Goal: Task Accomplishment & Management: Complete application form

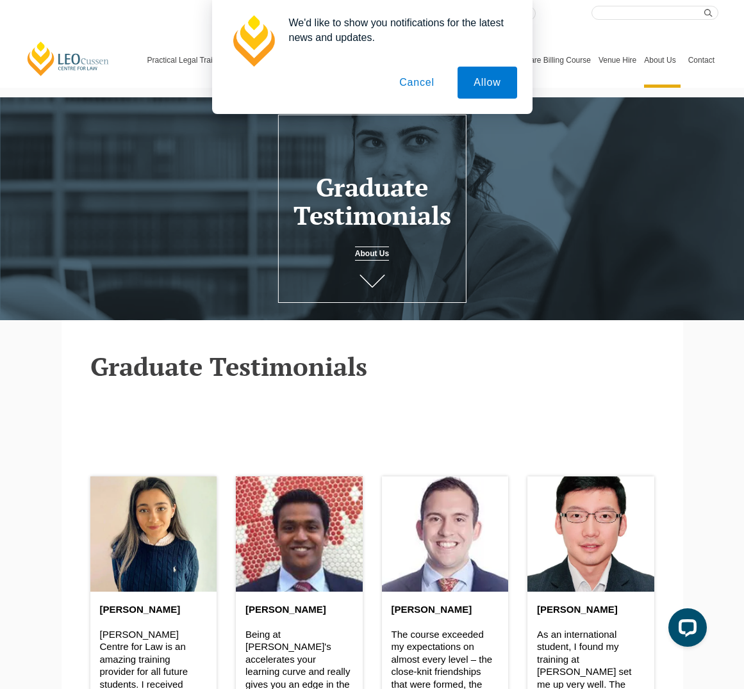
click at [414, 83] on button "Cancel" at bounding box center [416, 83] width 67 height 32
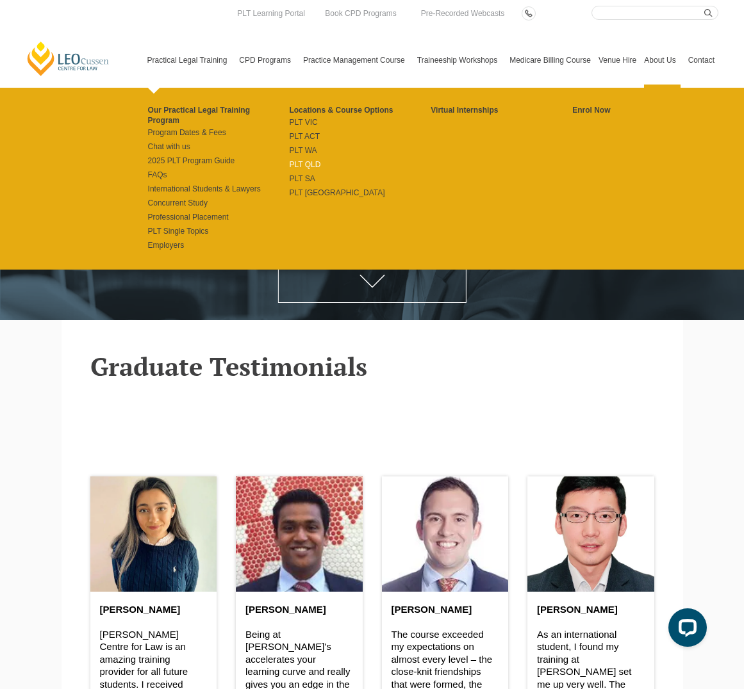
click at [311, 163] on link "PLT QLD" at bounding box center [360, 165] width 142 height 10
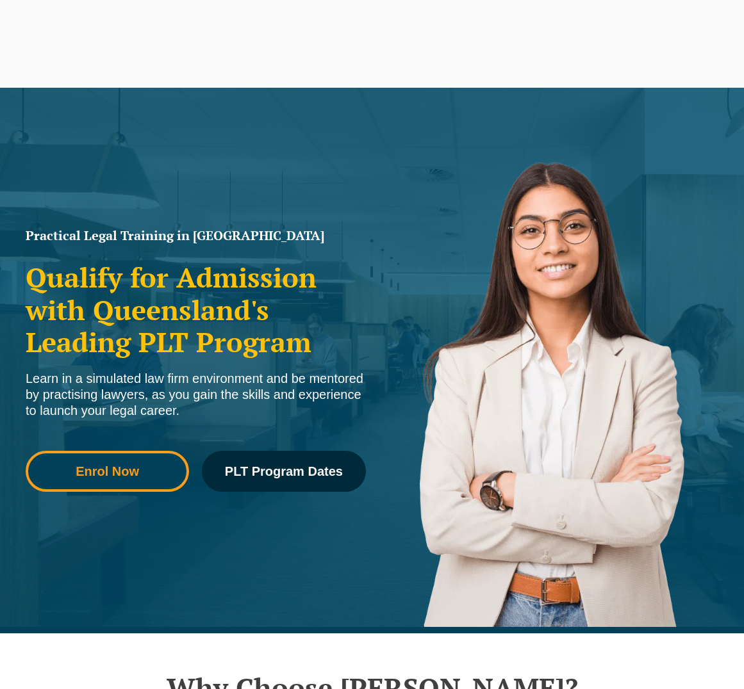
click at [150, 470] on span "Enrol Now" at bounding box center [107, 471] width 145 height 13
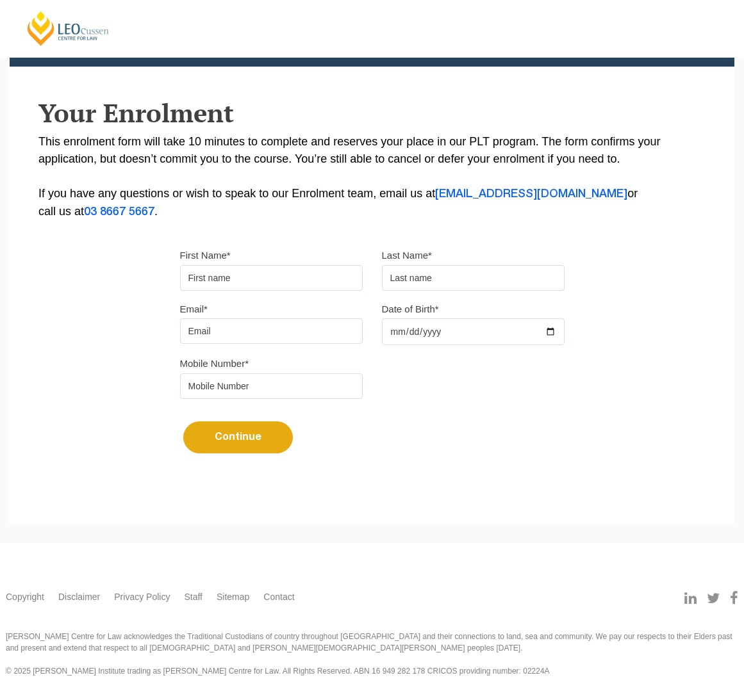
click at [257, 278] on input "First Name*" at bounding box center [271, 278] width 183 height 26
type input "Xin Yi"
type input "Liu"
type input "jessicafeng31@gmail.com"
type input "0418119945"
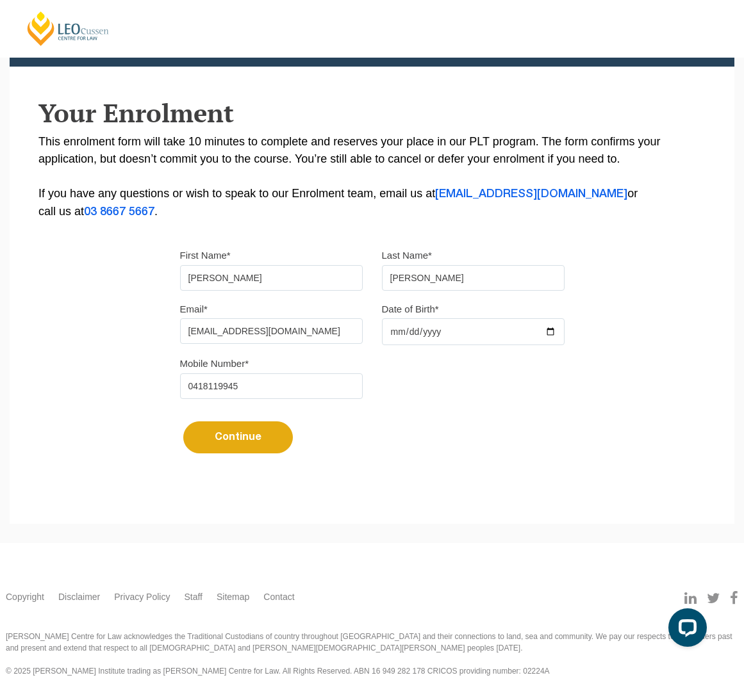
click at [429, 333] on input "Date of Birth*" at bounding box center [473, 331] width 183 height 27
click at [475, 334] on input "Date of Birth*" at bounding box center [473, 331] width 183 height 27
click at [553, 331] on input "Date of Birth*" at bounding box center [473, 331] width 183 height 27
type input "2000-07-31"
click at [509, 411] on div "Continue It looks like you’ve previously started an application. You can pick u…" at bounding box center [372, 433] width 384 height 48
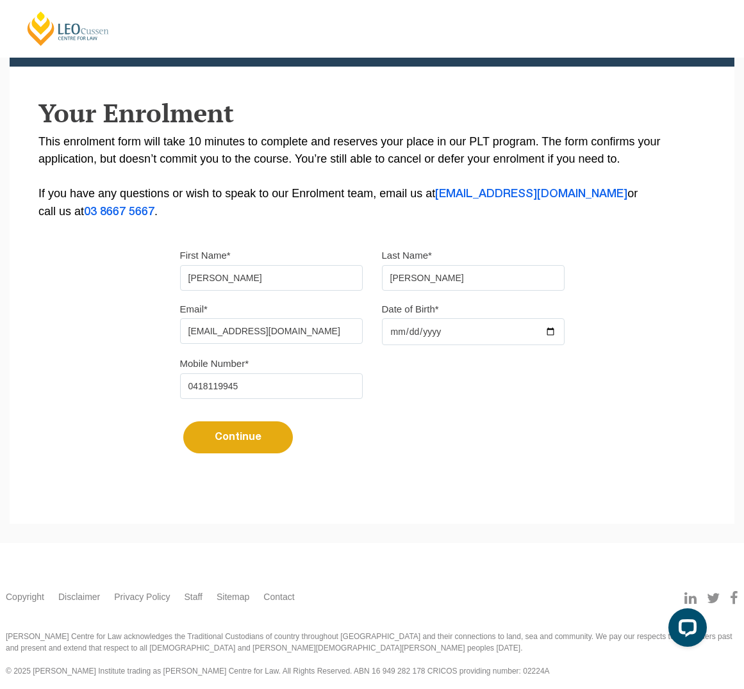
click at [300, 335] on input "jessicafeng31@gmail.com" at bounding box center [271, 331] width 183 height 26
type input "jessicafeng31@gmail.com"
click at [322, 281] on input "Xin Yi" at bounding box center [271, 278] width 183 height 26
type input "Xin Yi"
click at [451, 283] on input "Liu" at bounding box center [473, 278] width 183 height 26
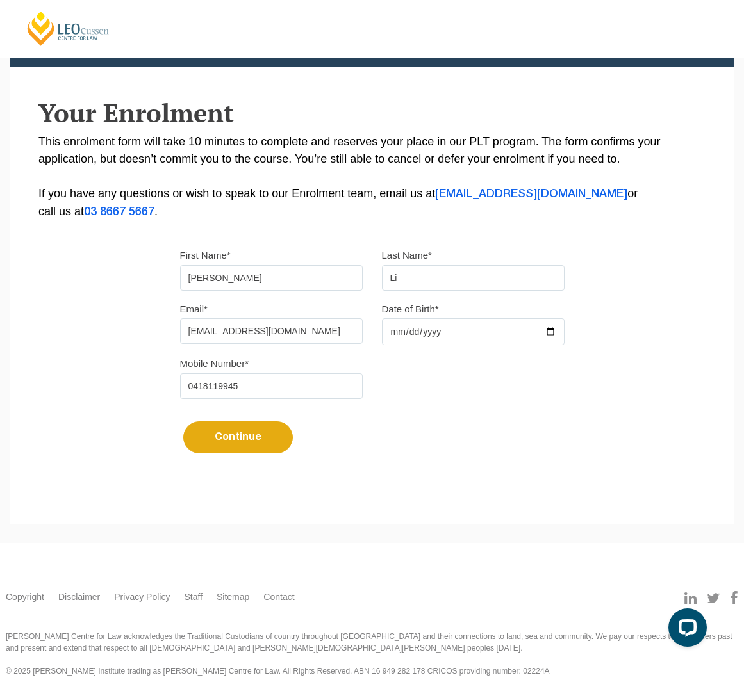
type input "Liu"
click at [296, 384] on input "0418119945" at bounding box center [271, 386] width 183 height 26
type input "0418119945"
click at [716, 454] on div "Please note that your information is saved on our server as you enter it. Congr…" at bounding box center [372, 200] width 725 height 571
click at [281, 436] on button "Continue" at bounding box center [238, 438] width 110 height 32
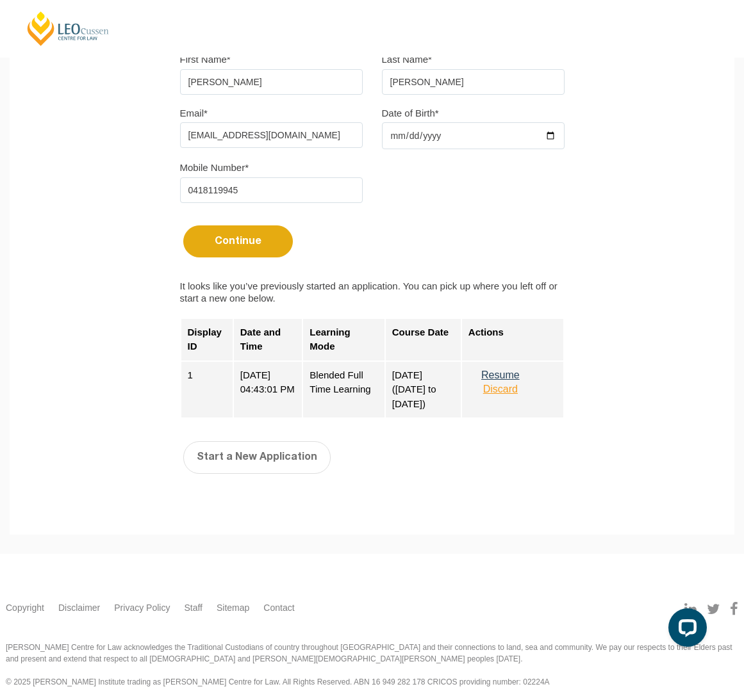
scroll to position [402, 0]
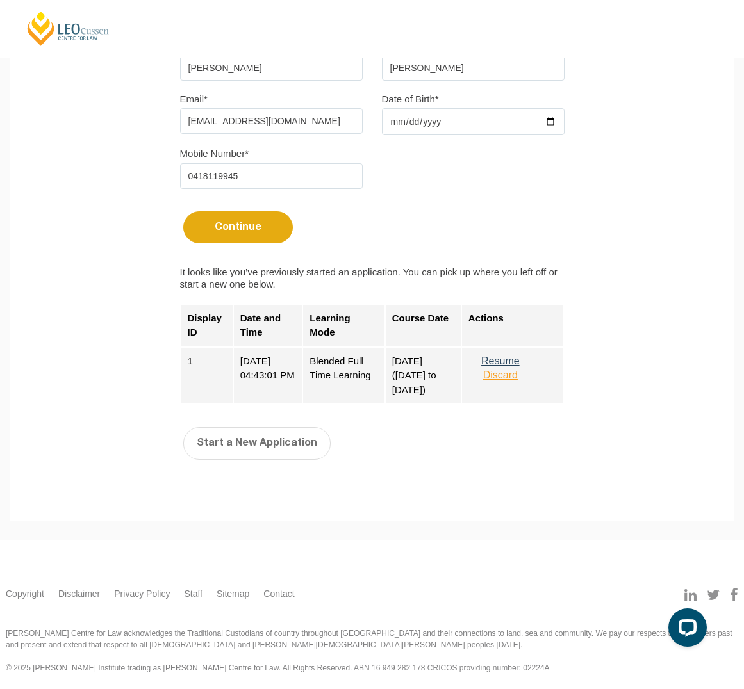
click at [502, 361] on button "Resume" at bounding box center [500, 362] width 64 height 12
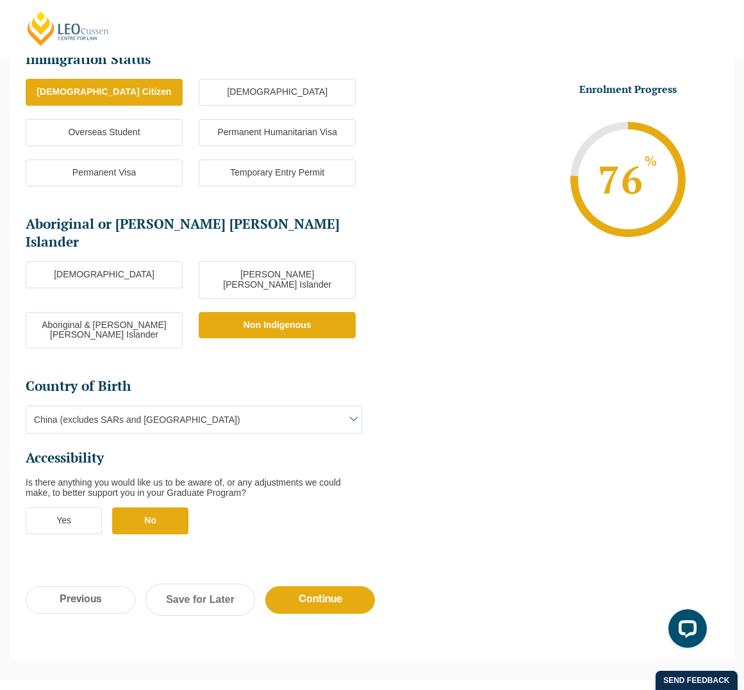
scroll to position [297, 0]
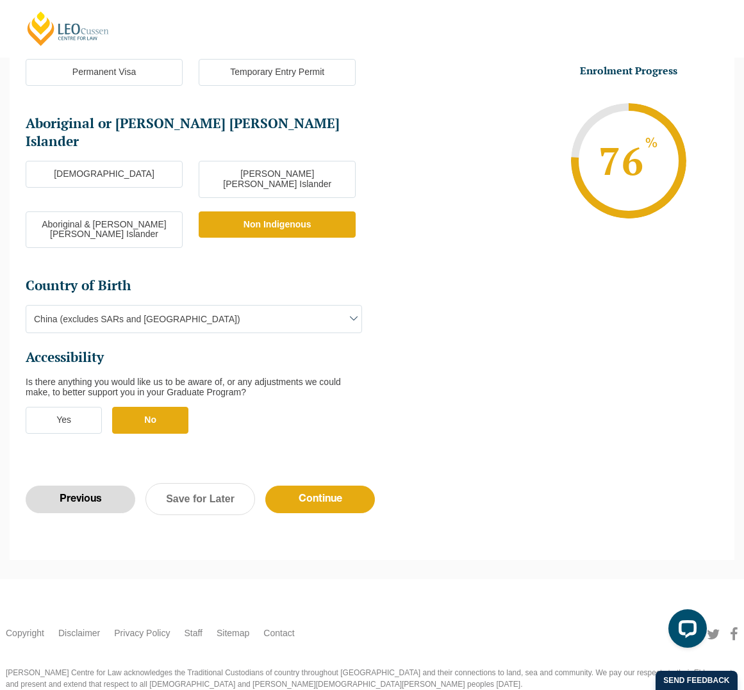
click at [106, 486] on input "Previous" at bounding box center [81, 500] width 110 height 28
select select "Blended Full Time Learning"
select select "QLD"
select select
select select "September 2025 (22-Sep-2025 to 20-Feb-2026)"
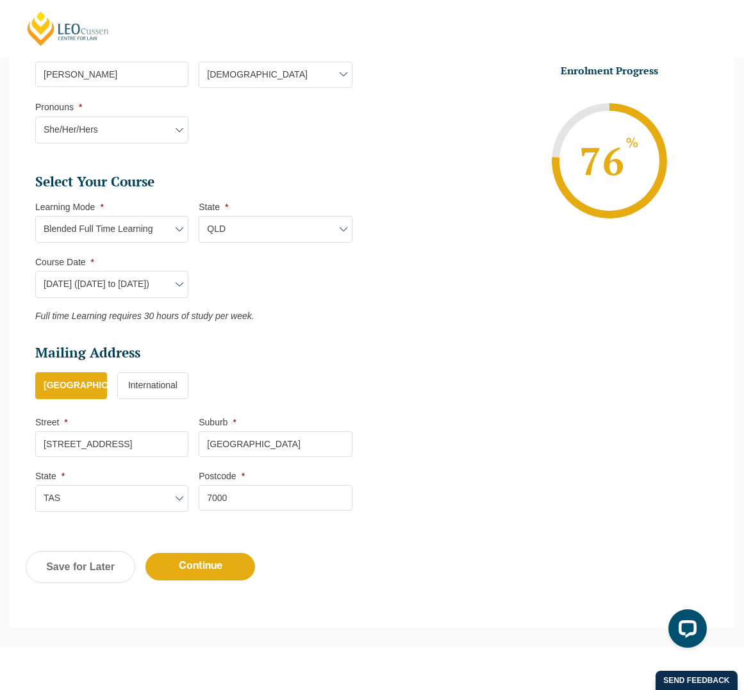
scroll to position [495, 0]
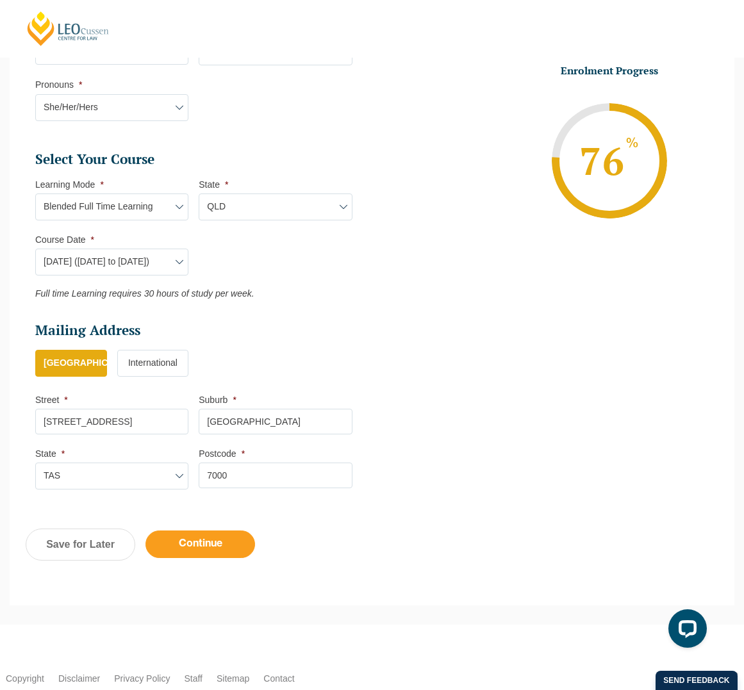
click at [165, 548] on input "Continue" at bounding box center [200, 544] width 110 height 28
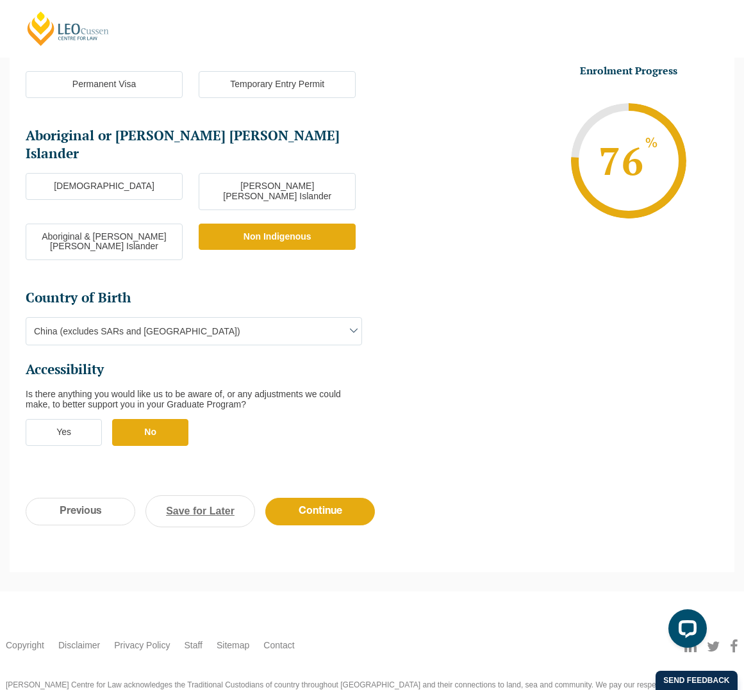
scroll to position [297, 0]
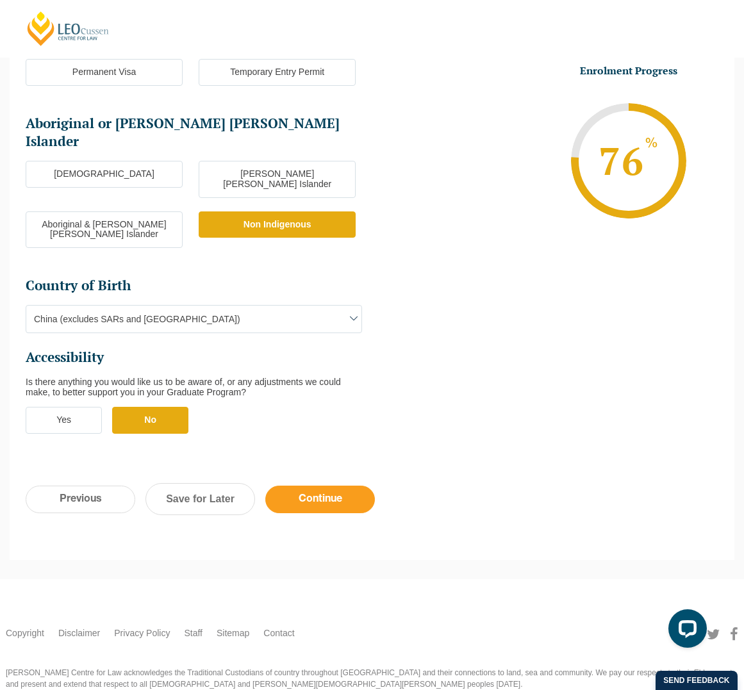
click at [329, 486] on input "Continue" at bounding box center [320, 500] width 110 height 28
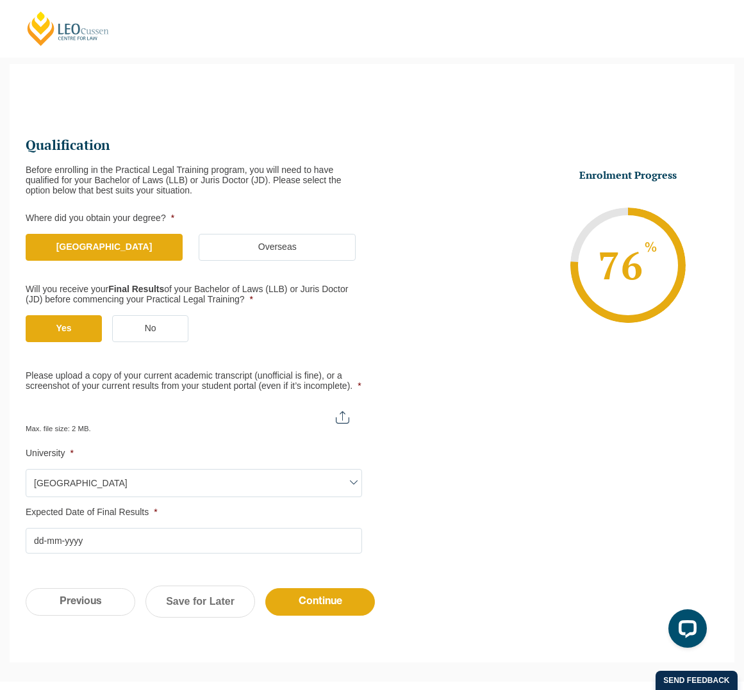
scroll to position [175, 0]
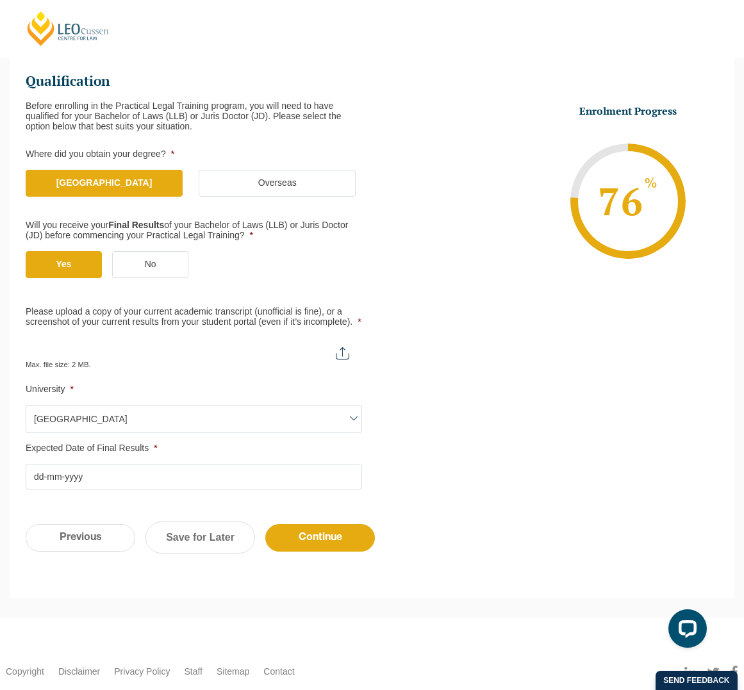
click at [299, 352] on input "Please upload a copy of your current academic transcript (unofficial is fine), …" at bounding box center [194, 349] width 336 height 22
click at [334, 350] on input "Please upload a copy of your current academic transcript (unofficial is fine), …" at bounding box center [194, 349] width 336 height 22
click at [342, 359] on input "Please upload a copy of your current academic transcript (unofficial is fine), …" at bounding box center [194, 349] width 336 height 22
type input "C:\fakepath\6458031507751 07-Aug-2025 21 09 42.pdf"
click at [264, 479] on input "Expected Date of Final Results *" at bounding box center [194, 477] width 336 height 26
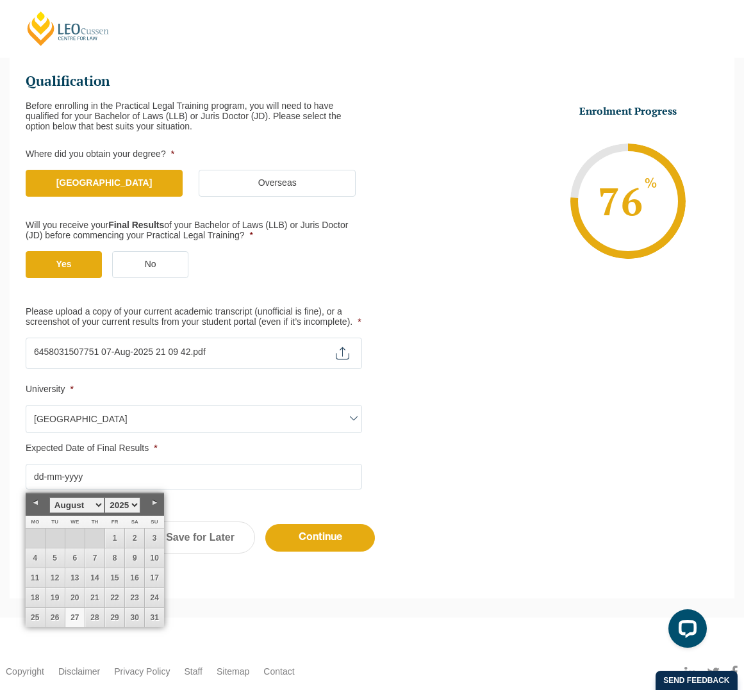
click at [76, 616] on link "27" at bounding box center [74, 617] width 19 height 19
type input "27-08-2025"
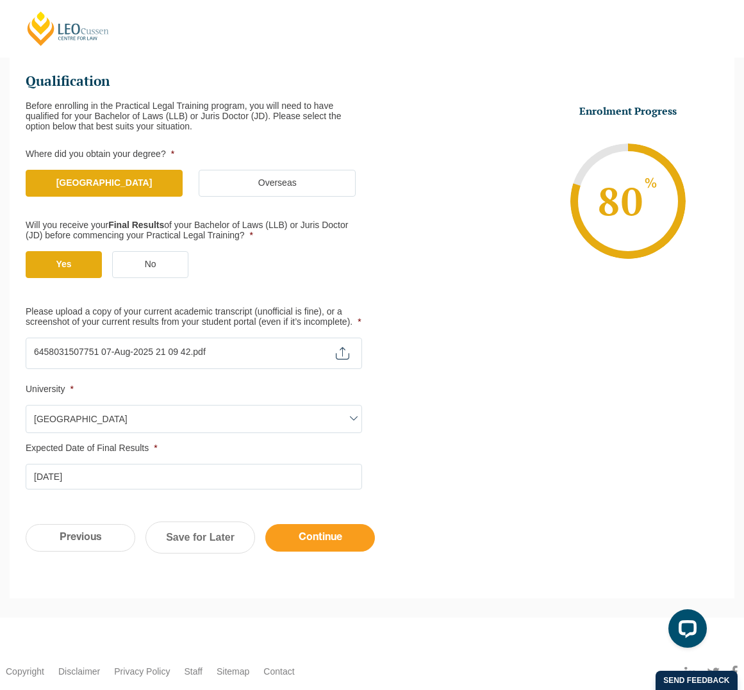
click at [286, 541] on input "Continue" at bounding box center [320, 538] width 110 height 28
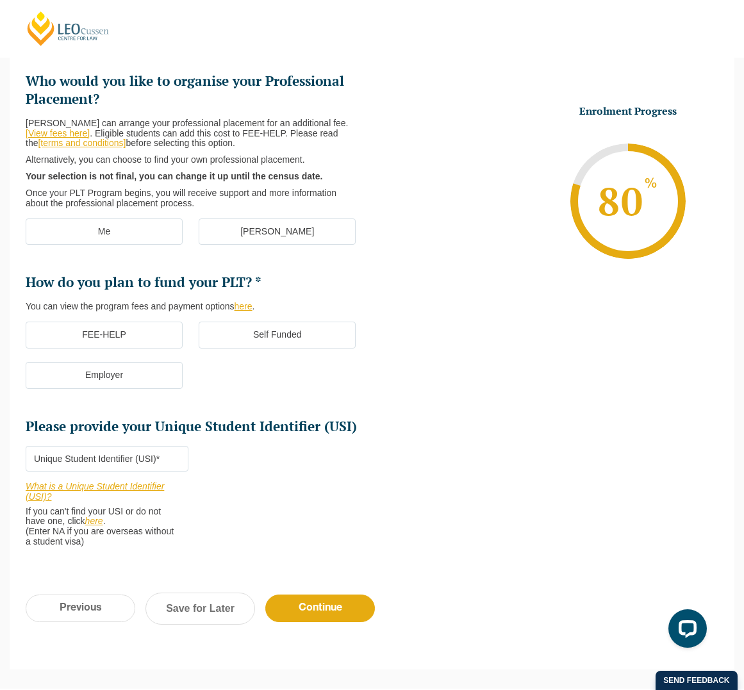
scroll to position [111, 0]
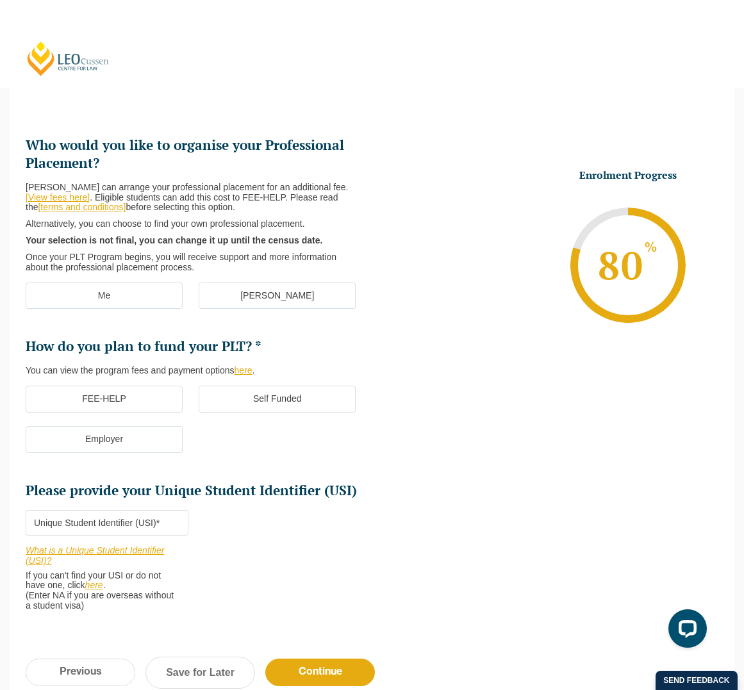
click at [283, 300] on label "[PERSON_NAME]" at bounding box center [277, 296] width 157 height 27
click at [0, 0] on input "[PERSON_NAME]" at bounding box center [0, 0] width 0 height 0
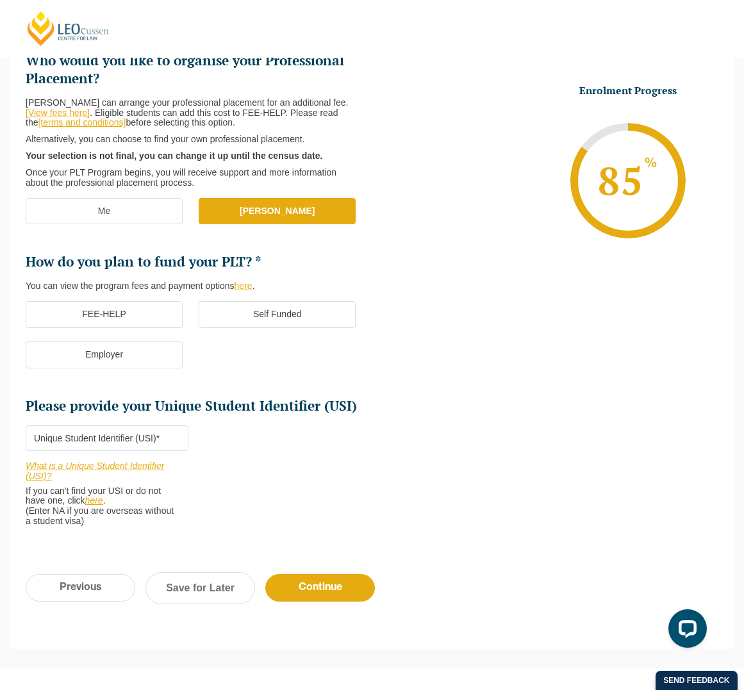
scroll to position [303, 0]
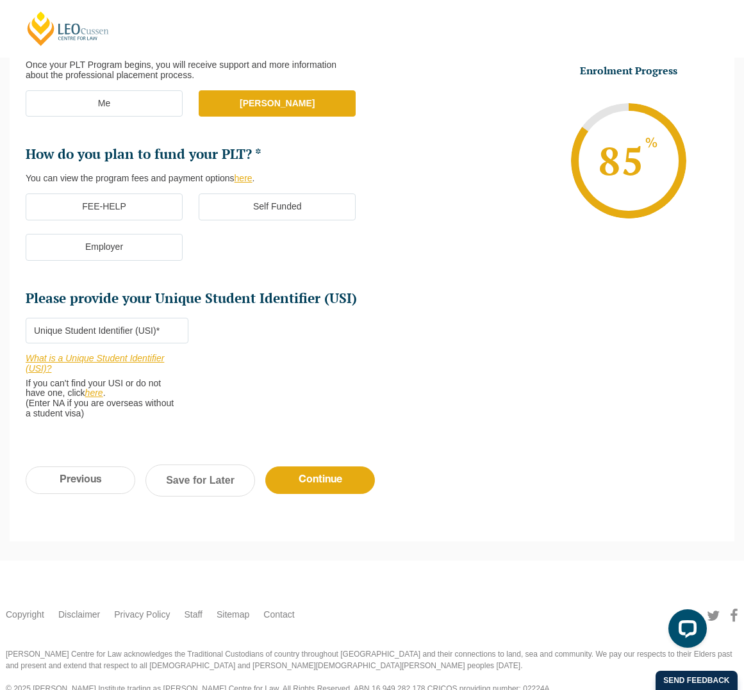
click at [226, 206] on label "Self Funded" at bounding box center [277, 206] width 157 height 27
click at [0, 0] on input "Self Funded" at bounding box center [0, 0] width 0 height 0
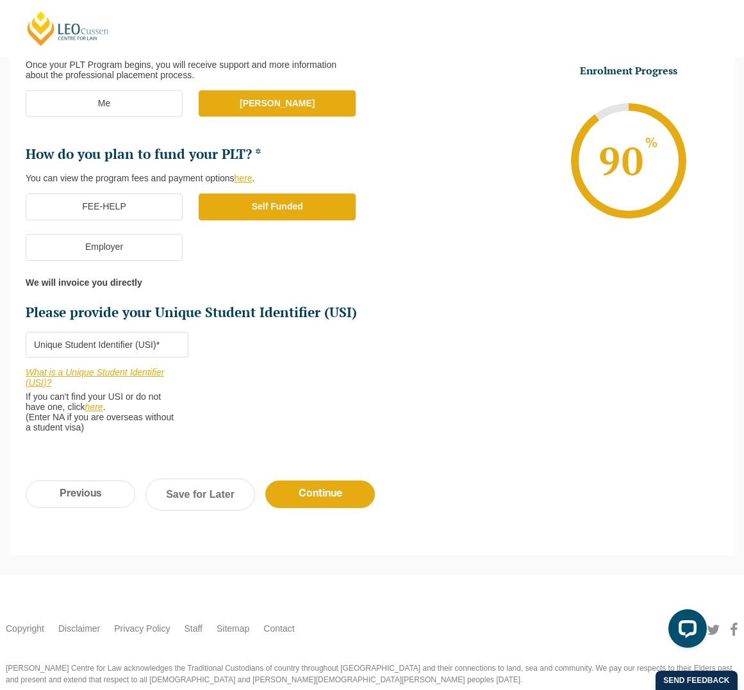
click at [170, 211] on label "FEE-HELP" at bounding box center [104, 206] width 157 height 27
click at [0, 0] on input "FEE-HELP" at bounding box center [0, 0] width 0 height 0
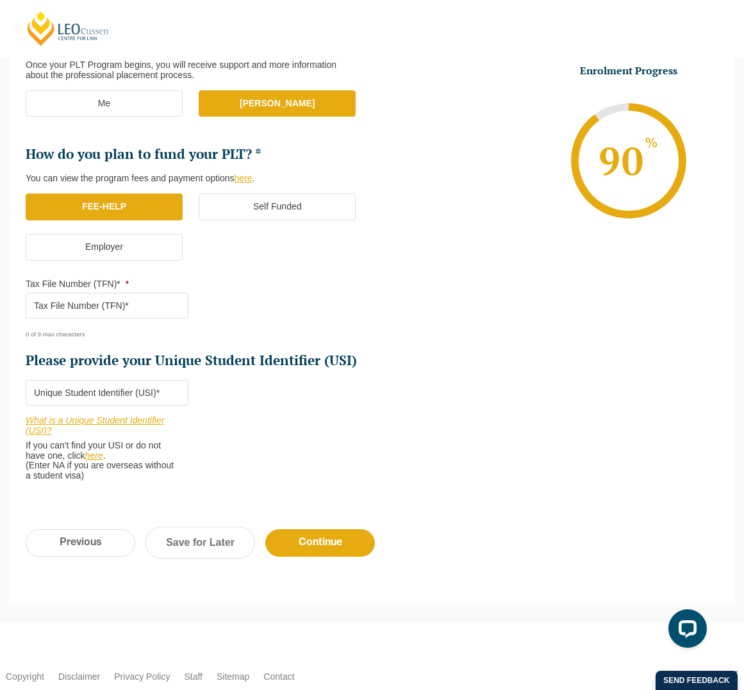
click at [174, 252] on label "Employer" at bounding box center [104, 247] width 157 height 27
click at [0, 0] on input "Employer" at bounding box center [0, 0] width 0 height 0
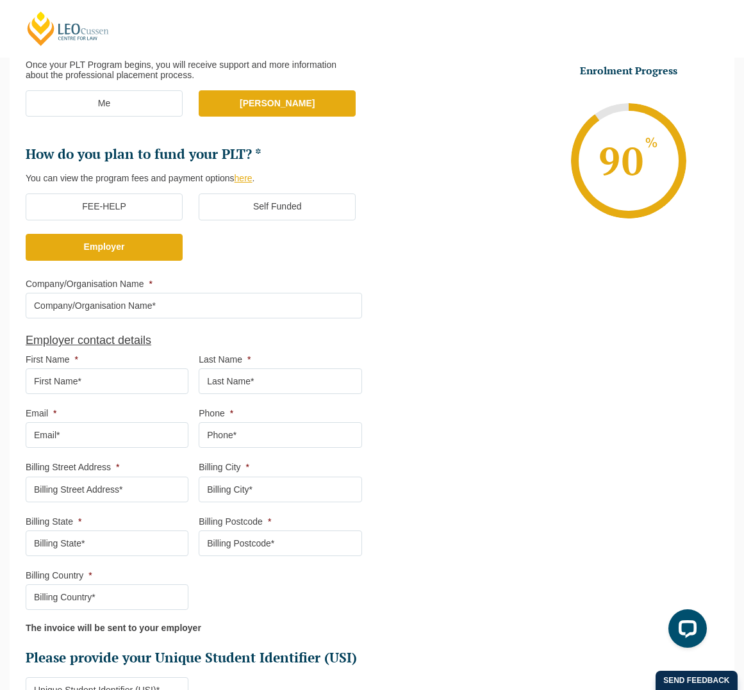
scroll to position [239, 0]
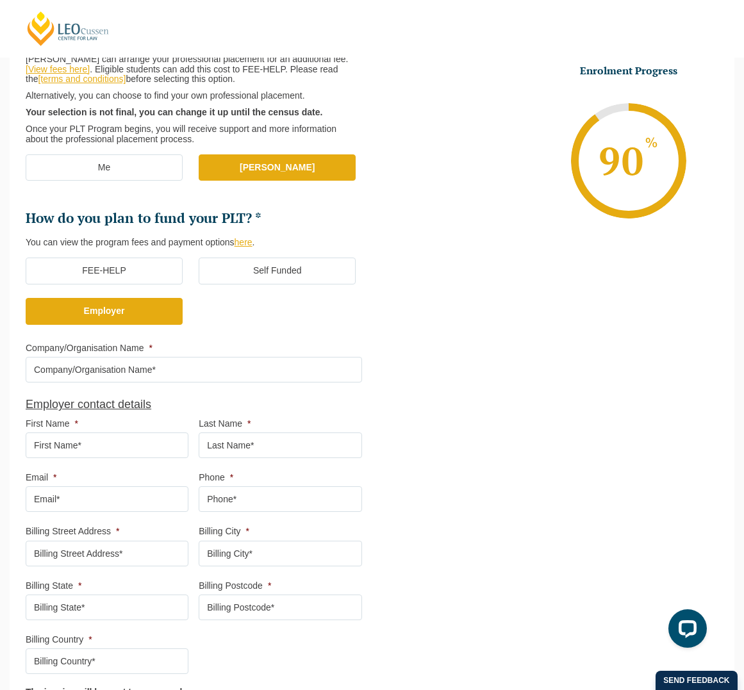
click at [157, 272] on label "FEE-HELP" at bounding box center [104, 271] width 157 height 27
click at [0, 0] on input "FEE-HELP" at bounding box center [0, 0] width 0 height 0
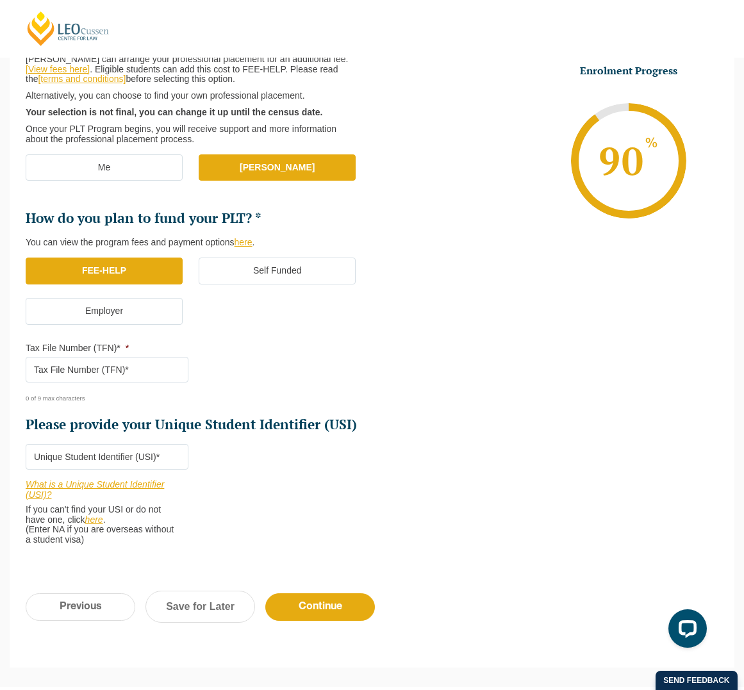
click at [227, 264] on label "Self Funded" at bounding box center [277, 271] width 157 height 27
click at [0, 0] on input "Self Funded" at bounding box center [0, 0] width 0 height 0
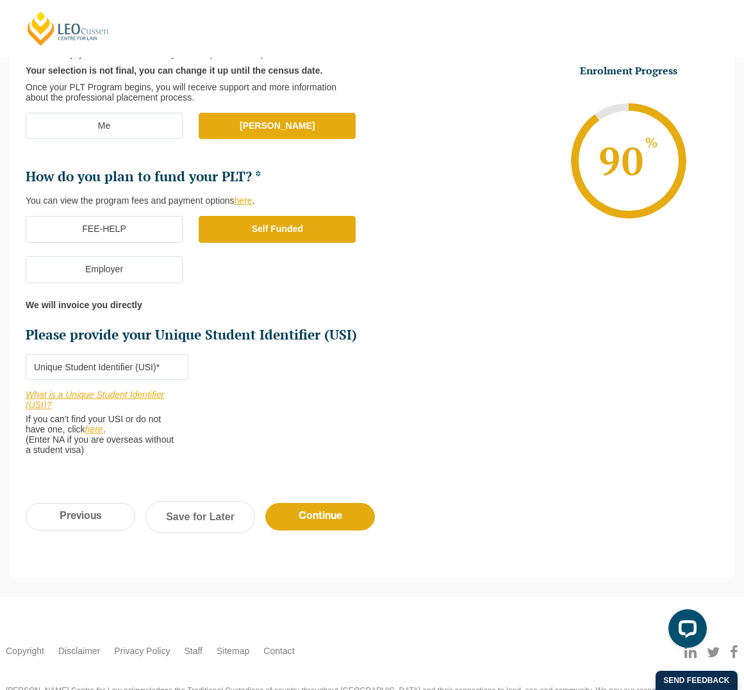
scroll to position [303, 0]
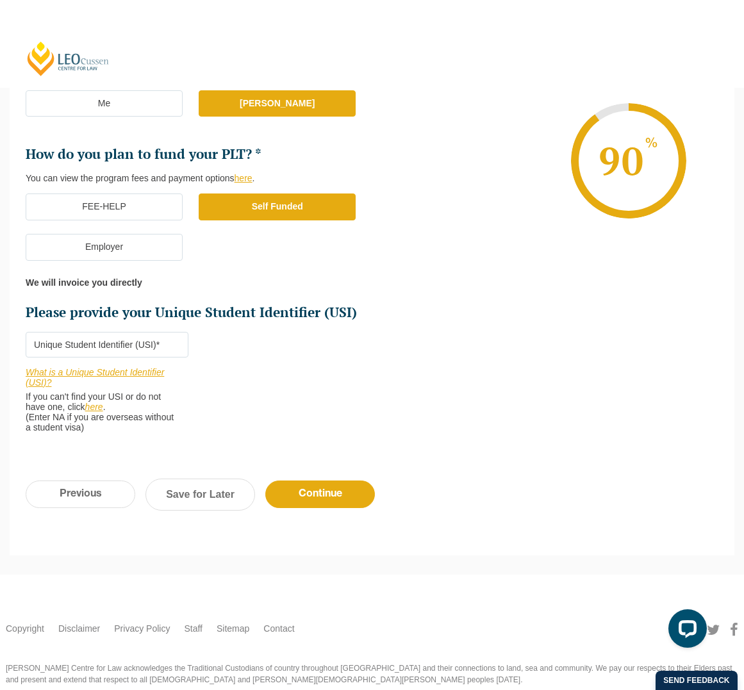
click at [153, 199] on label "FEE-HELP" at bounding box center [104, 206] width 157 height 27
click at [0, 0] on input "FEE-HELP" at bounding box center [0, 0] width 0 height 0
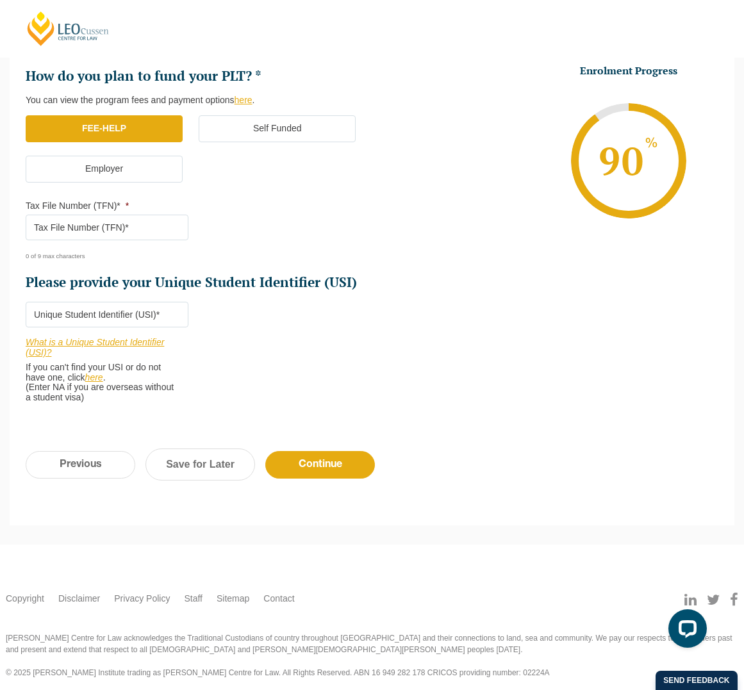
scroll to position [385, 0]
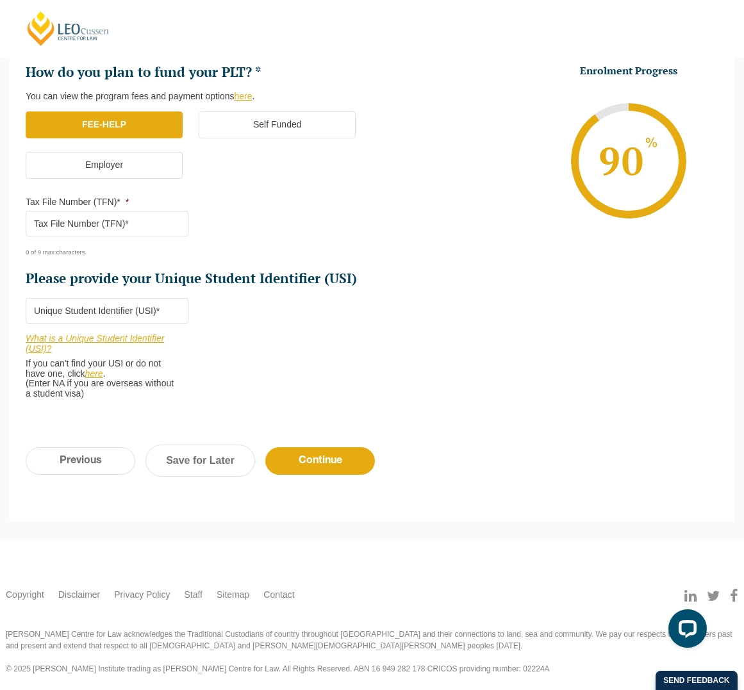
click at [171, 235] on input "Tax File Number (TFN)* *" at bounding box center [107, 224] width 163 height 26
type input "975858791"
click at [172, 315] on input "Please provide your Unique Student Identifier (USI) *" at bounding box center [107, 311] width 163 height 26
type input "NVVY8QWVTY"
click at [288, 459] on input "Continue" at bounding box center [320, 461] width 110 height 28
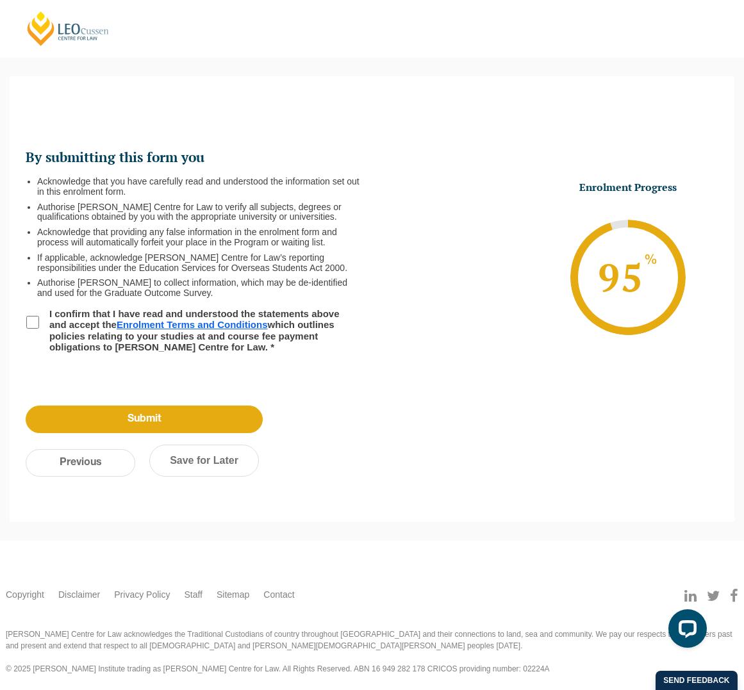
scroll to position [0, 0]
click at [47, 321] on label "I confirm that I have read and understood the statements above and accept the E…" at bounding box center [197, 330] width 311 height 44
click at [39, 321] on input "I confirm that I have read and understood the statements above and accept the E…" at bounding box center [32, 322] width 13 height 13
checkbox input "true"
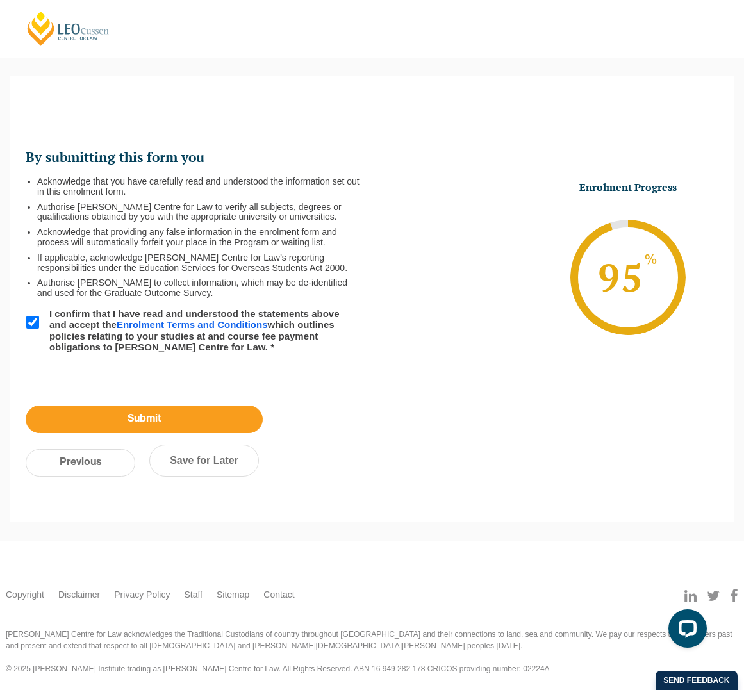
click at [136, 419] on input "Submit" at bounding box center [144, 420] width 237 height 28
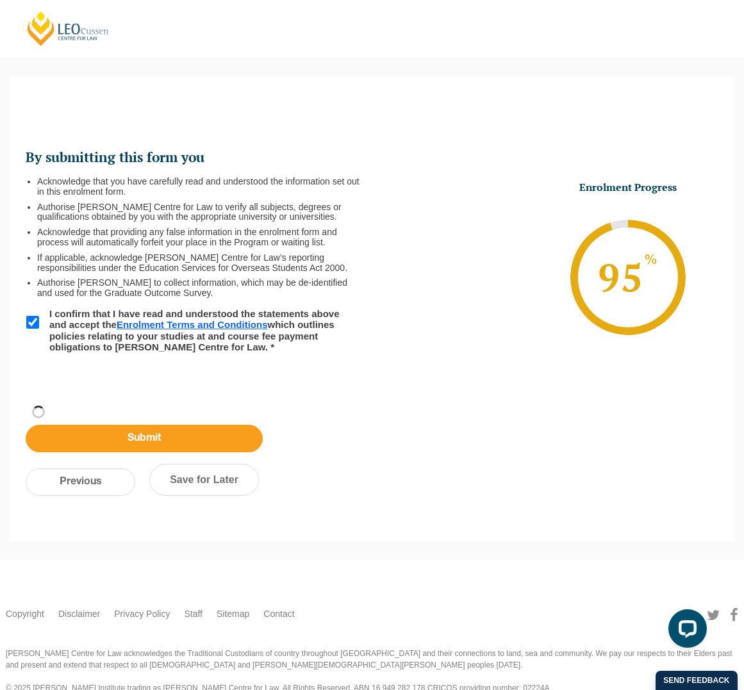
scroll to position [31, 0]
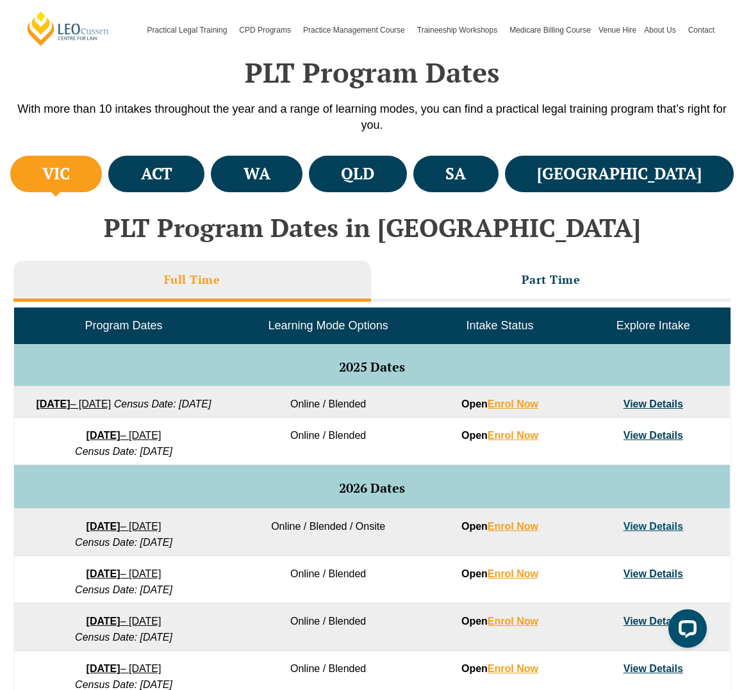
scroll to position [384, 0]
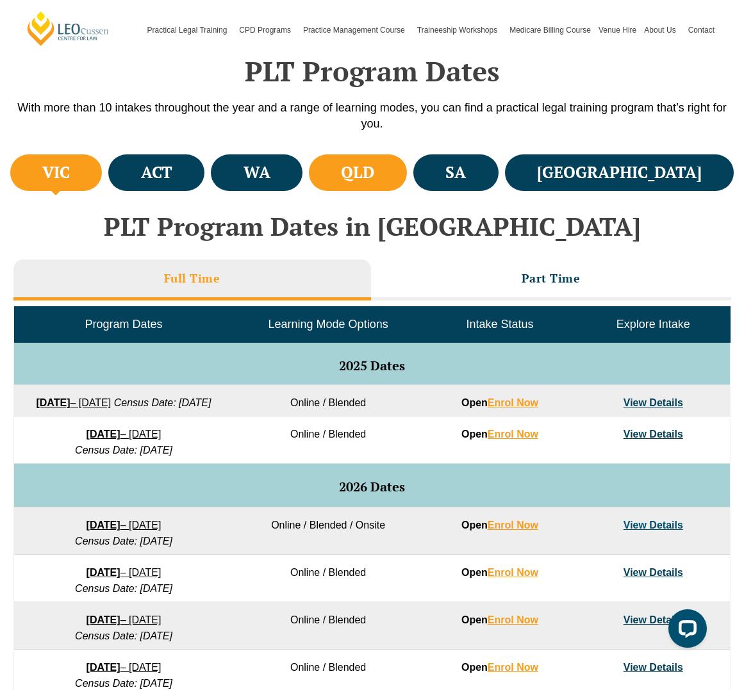
click at [407, 183] on li "QLD" at bounding box center [358, 172] width 98 height 37
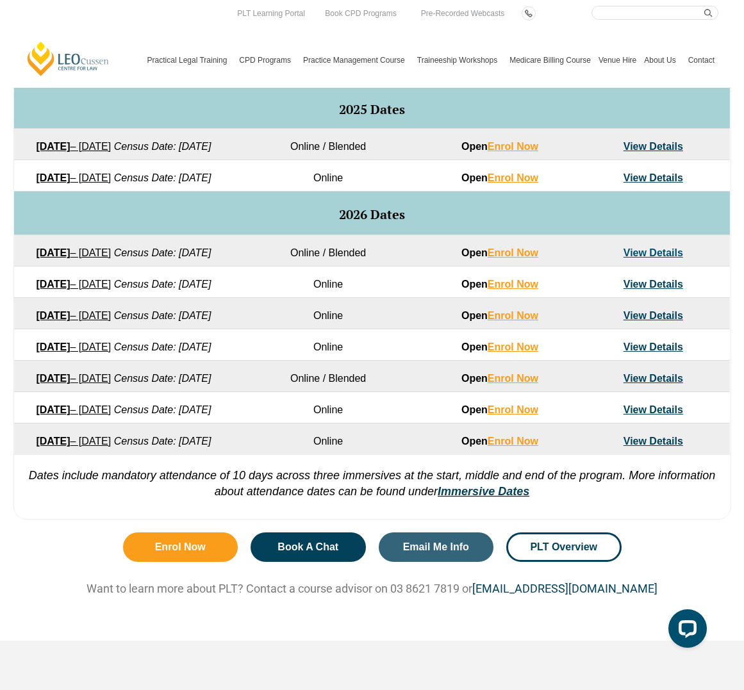
scroll to position [577, 0]
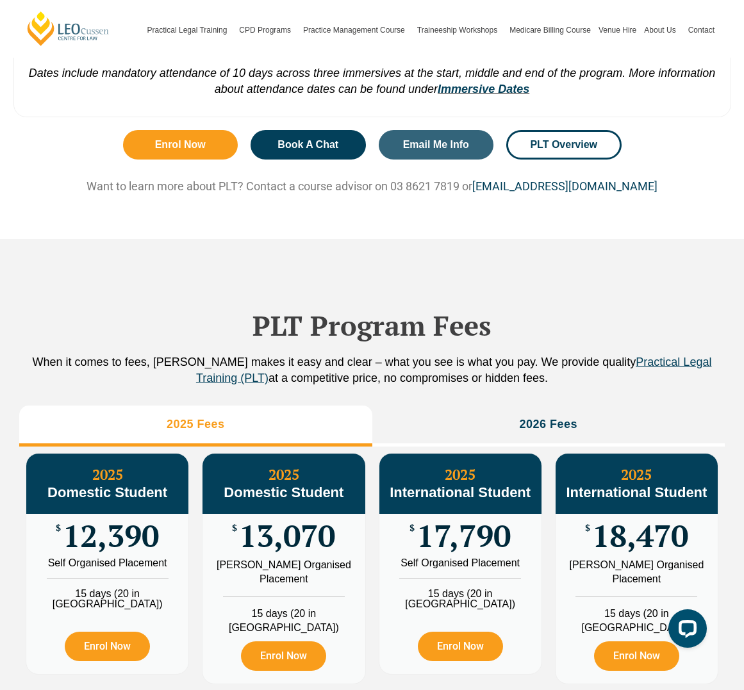
scroll to position [1281, 0]
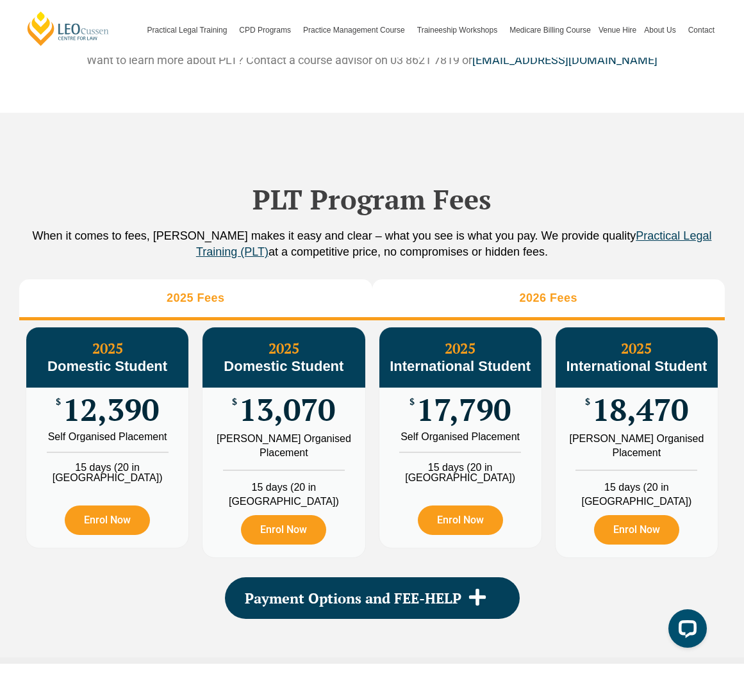
click at [586, 316] on li "2026 Fees" at bounding box center [548, 299] width 353 height 41
click at [357, 320] on li "2025 Fees" at bounding box center [195, 299] width 353 height 41
click at [439, 320] on li "2026 Fees" at bounding box center [548, 299] width 353 height 41
click at [329, 320] on li "2025 Fees" at bounding box center [195, 299] width 353 height 41
click at [445, 317] on li "2026 Fees" at bounding box center [548, 299] width 353 height 41
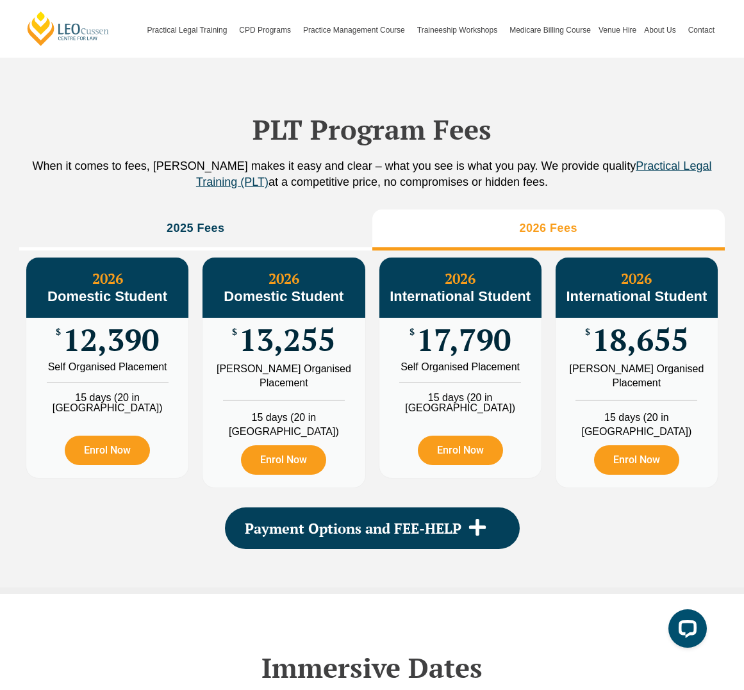
scroll to position [1473, 0]
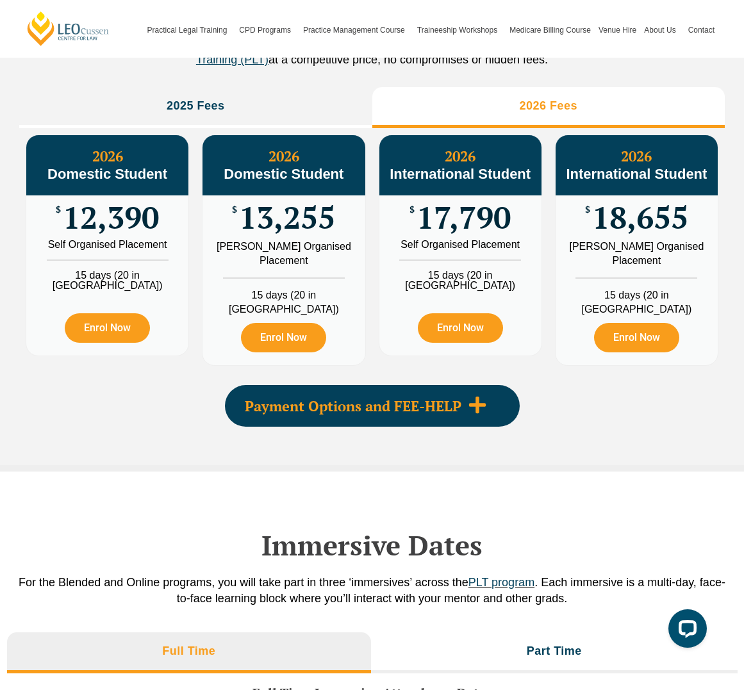
click at [490, 416] on span at bounding box center [477, 405] width 32 height 21
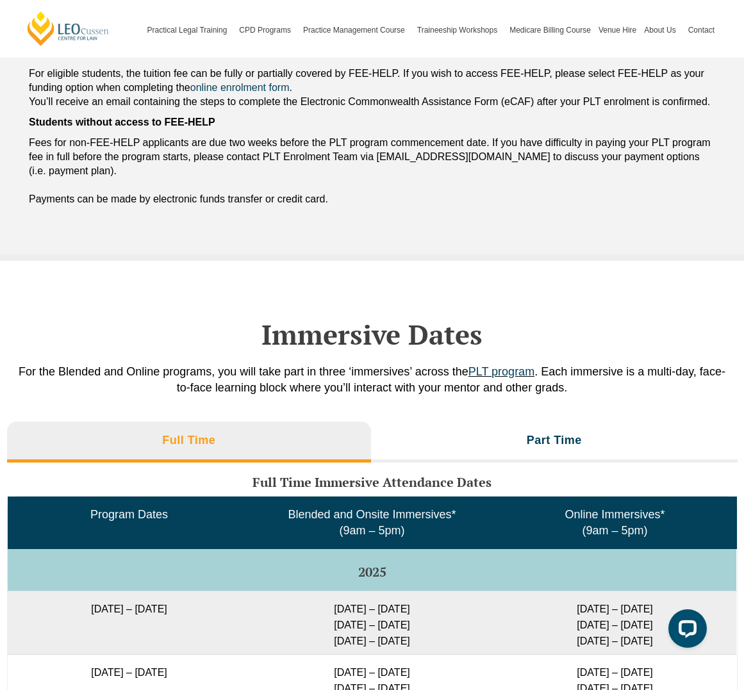
scroll to position [1858, 0]
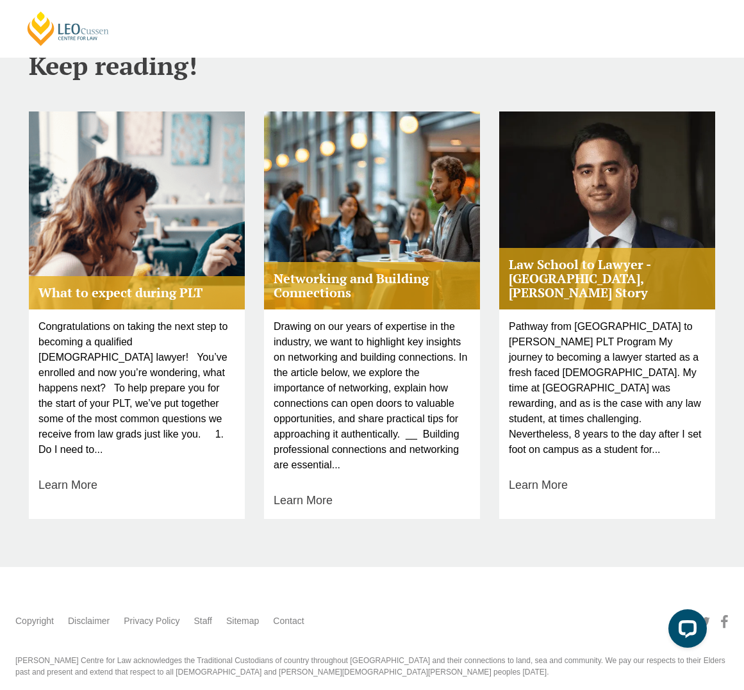
scroll to position [859, 0]
